Goal: Task Accomplishment & Management: Use online tool/utility

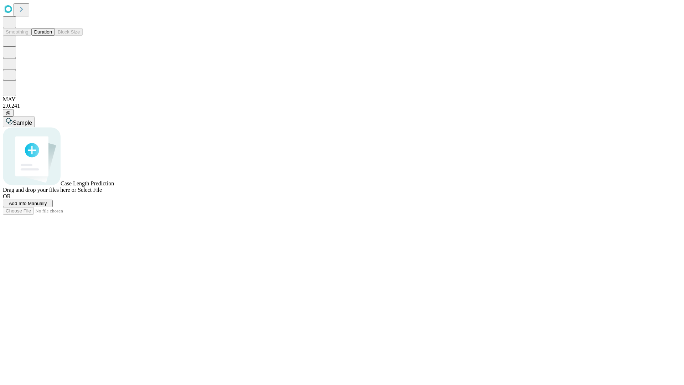
click at [52, 36] on button "Duration" at bounding box center [43, 31] width 24 height 7
click at [47, 206] on span "Add Info Manually" at bounding box center [28, 202] width 38 height 5
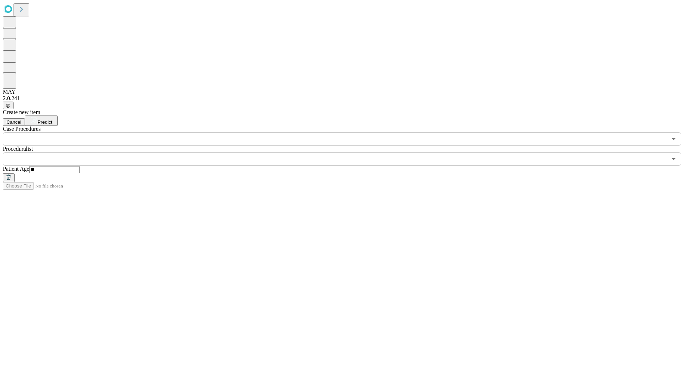
type input "**"
click at [347, 152] on input "text" at bounding box center [335, 159] width 664 height 14
